Goal: Transaction & Acquisition: Purchase product/service

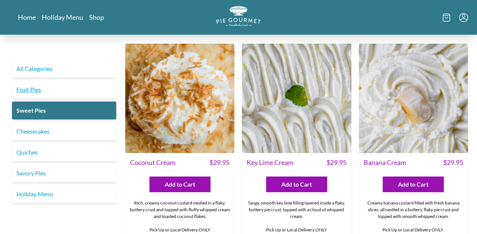
click at [55, 88] on link "Fruit Pies" at bounding box center [64, 90] width 104 height 18
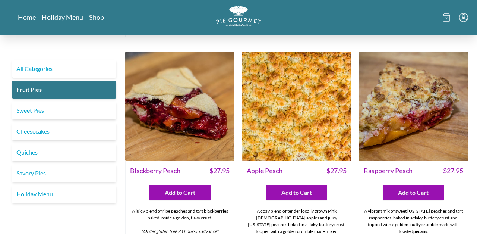
scroll to position [206, 0]
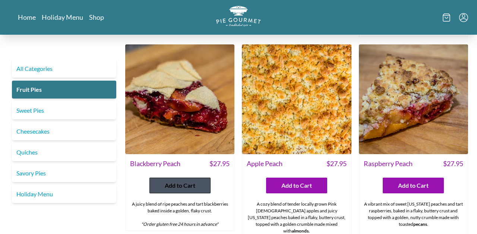
click at [189, 187] on span "Add to Cart" at bounding box center [180, 185] width 31 height 9
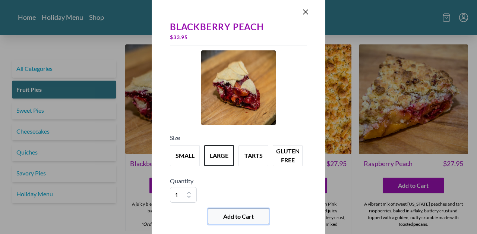
click at [242, 222] on button "Add to Cart" at bounding box center [238, 216] width 61 height 16
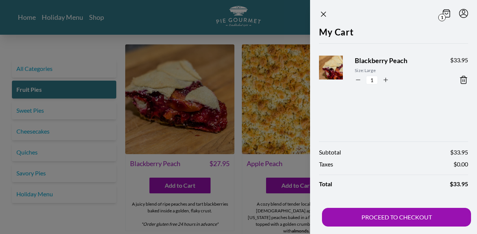
click at [49, 120] on div at bounding box center [238, 117] width 477 height 234
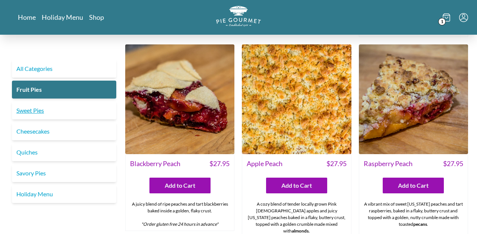
click at [43, 113] on link "Sweet Pies" at bounding box center [64, 110] width 104 height 18
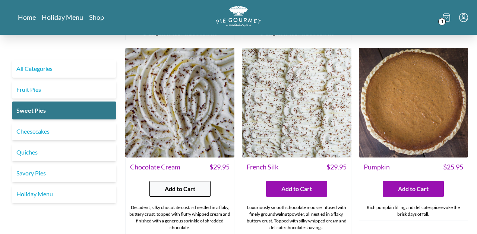
scroll to position [212, 0]
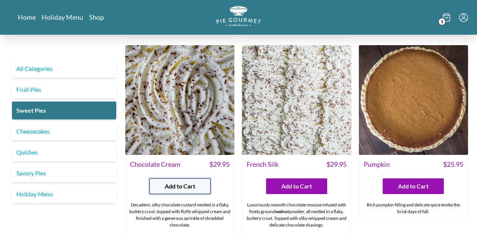
click at [163, 187] on button "Add to Cart" at bounding box center [180, 186] width 61 height 16
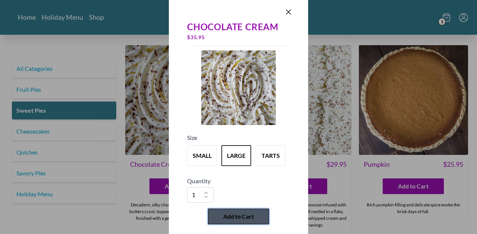
click at [227, 212] on span "Add to Cart" at bounding box center [238, 216] width 31 height 9
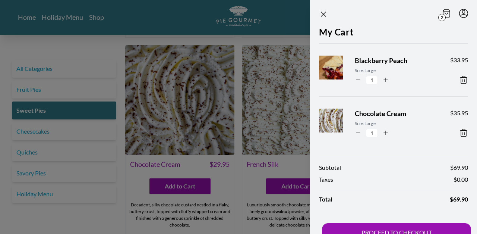
scroll to position [15, 0]
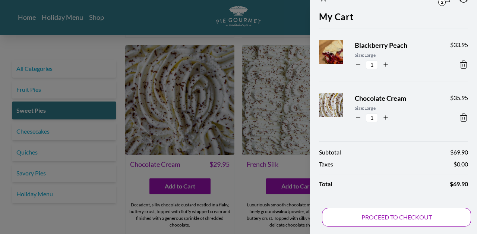
click at [371, 214] on button "PROCEED TO CHECKOUT" at bounding box center [396, 217] width 149 height 19
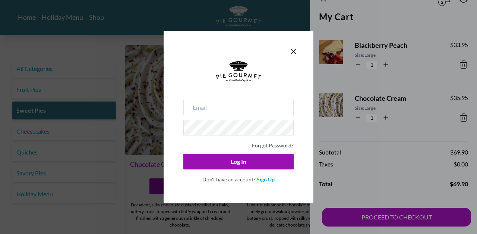
click at [262, 180] on link "Sign Up" at bounding box center [266, 179] width 18 height 6
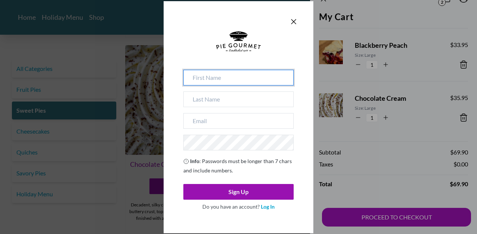
click at [230, 77] on input at bounding box center [238, 78] width 110 height 16
type input "[PERSON_NAME]"
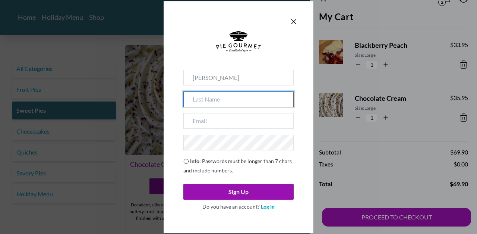
type input "[PERSON_NAME]"
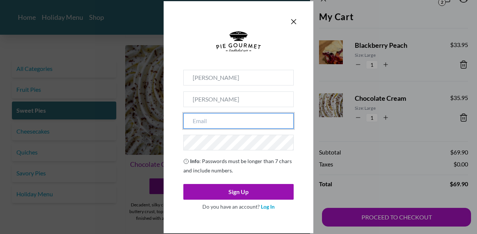
type input "[EMAIL_ADDRESS][DOMAIN_NAME]"
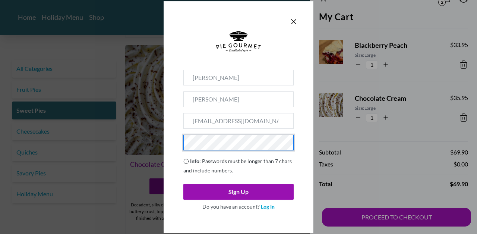
click at [183, 184] on button "Sign Up" at bounding box center [238, 192] width 110 height 16
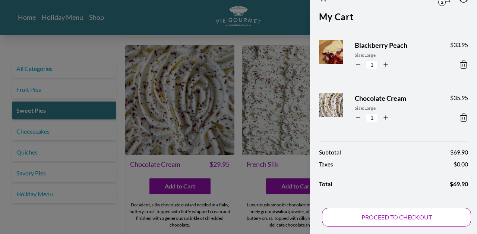
click at [371, 224] on button "PROCEED TO CHECKOUT" at bounding box center [396, 217] width 149 height 19
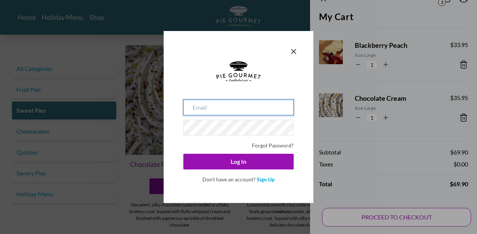
type input "[EMAIL_ADDRESS][DOMAIN_NAME]"
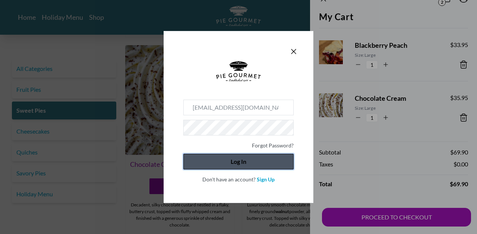
click at [232, 166] on button "Log In" at bounding box center [238, 162] width 110 height 16
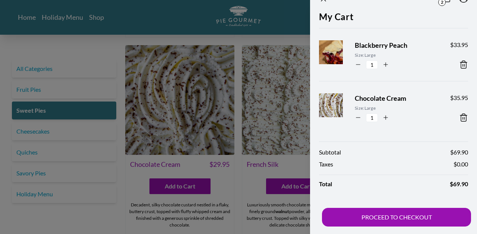
scroll to position [0, 0]
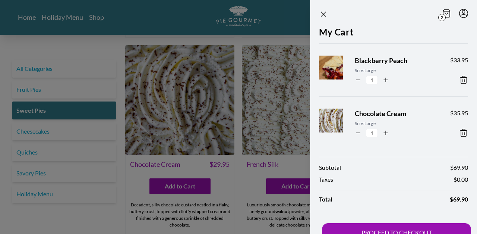
click at [447, 13] on icon at bounding box center [446, 13] width 3 height 1
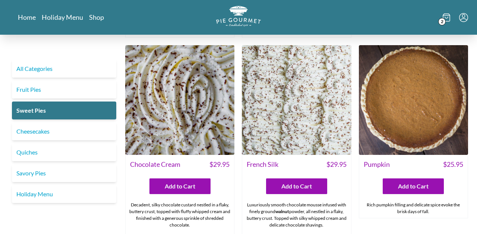
click at [443, 22] on span "2" at bounding box center [442, 21] width 7 height 7
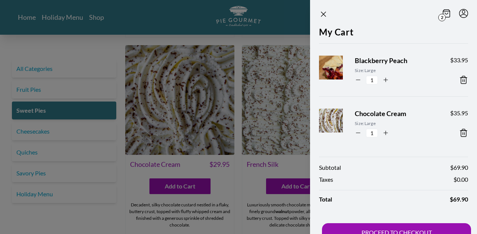
scroll to position [15, 0]
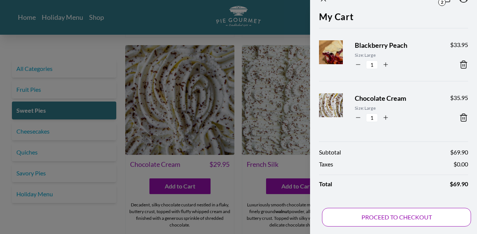
click at [379, 219] on button "PROCEED TO CHECKOUT" at bounding box center [396, 217] width 149 height 19
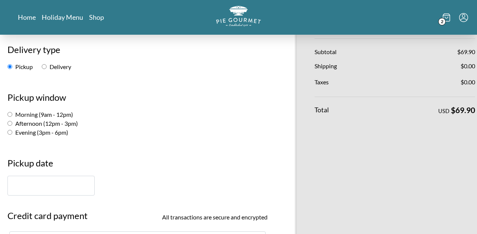
scroll to position [96, 0]
click at [51, 125] on label "Afternoon (12pm - 3pm)" at bounding box center [42, 122] width 70 height 7
click at [12, 125] on input "Afternoon (12pm - 3pm)" at bounding box center [9, 122] width 5 height 5
radio input "true"
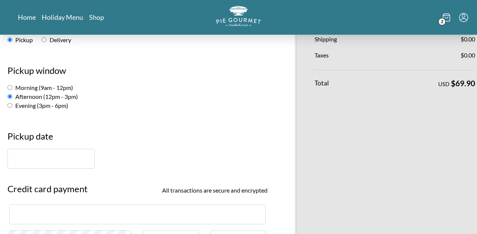
scroll to position [132, 0]
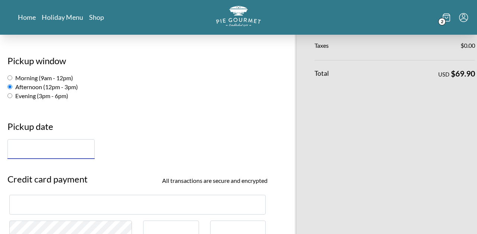
click at [47, 150] on input "text" at bounding box center [50, 149] width 87 height 20
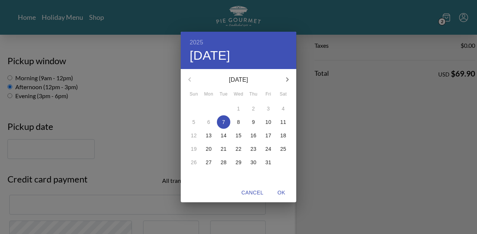
click at [267, 120] on p "10" at bounding box center [269, 121] width 6 height 7
click at [280, 194] on span "OK" at bounding box center [282, 192] width 18 height 9
type input "[DATE]"
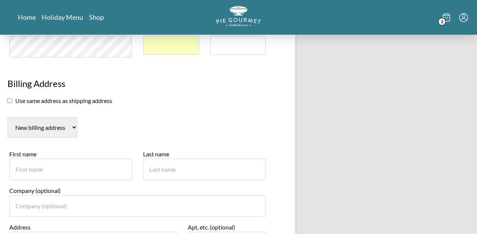
scroll to position [320, 0]
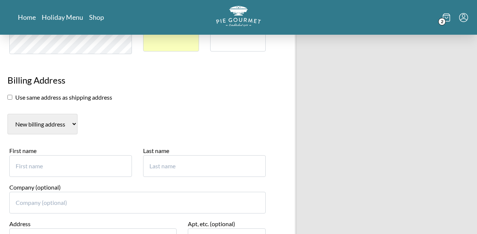
click at [102, 180] on div "First name" at bounding box center [71, 164] width 134 height 37
click at [102, 170] on input "First name" at bounding box center [70, 166] width 123 height 22
type input "[PERSON_NAME]"
type input "4"
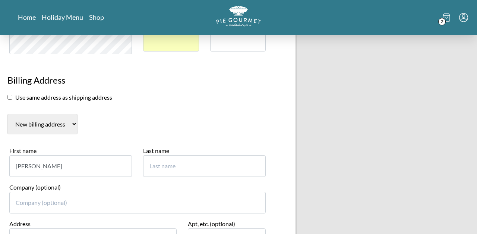
type input "4"
type input "[PERSON_NAME]"
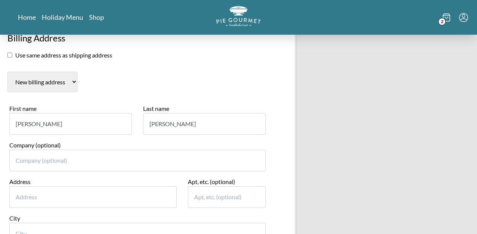
scroll to position [383, 0]
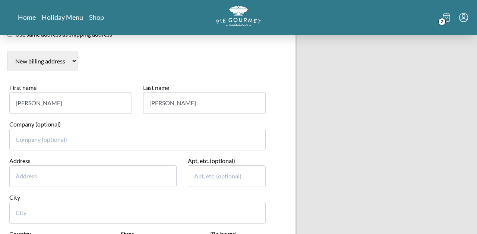
click at [61, 175] on input "Address" at bounding box center [92, 176] width 167 height 22
type input "[STREET_ADDRESS]"
type input "[GEOGRAPHIC_DATA]"
select select "MD"
type input "21224"
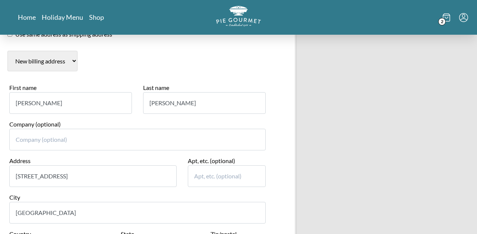
type input "7034076382"
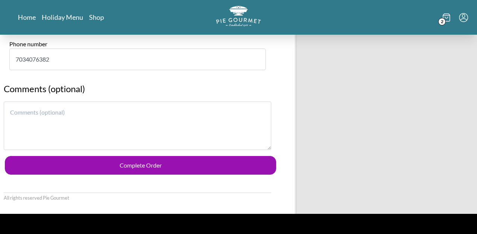
scroll to position [623, 0]
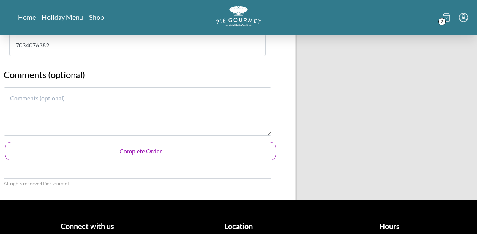
click at [120, 148] on button "Complete Order" at bounding box center [140, 151] width 271 height 19
